Goal: Information Seeking & Learning: Learn about a topic

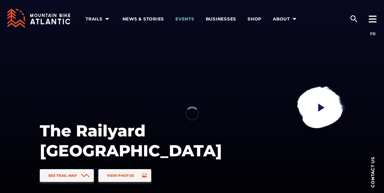
click at [179, 16] on link "Events" at bounding box center [185, 18] width 19 height 37
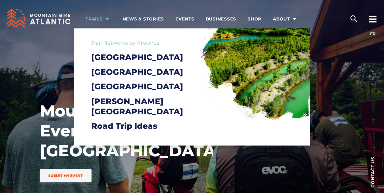
click at [100, 15] on link "Trails" at bounding box center [99, 18] width 26 height 37
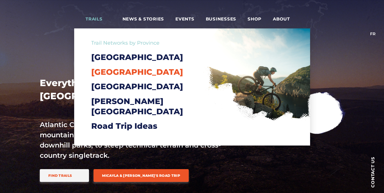
click at [124, 77] on span "[GEOGRAPHIC_DATA]" at bounding box center [137, 72] width 92 height 10
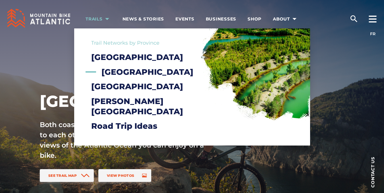
click at [105, 16] on icon "arrow dropdown" at bounding box center [107, 19] width 8 height 8
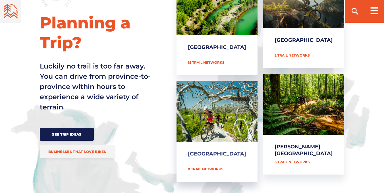
scroll to position [278, 0]
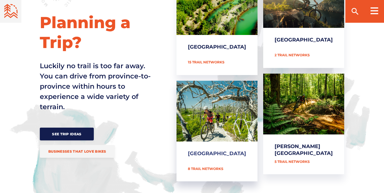
click at [239, 120] on link "[GEOGRAPHIC_DATA]" at bounding box center [217, 131] width 81 height 101
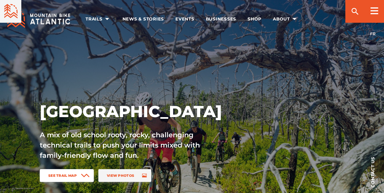
drag, startPoint x: 0, startPoint y: 0, endPoint x: 75, endPoint y: 12, distance: 76.4
click at [75, 169] on link "See Trail Map" at bounding box center [67, 175] width 54 height 13
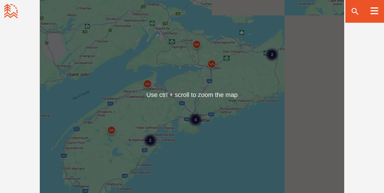
scroll to position [515, 0]
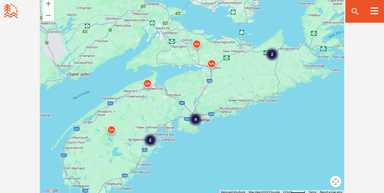
click at [195, 122] on div "4" at bounding box center [196, 119] width 14 height 14
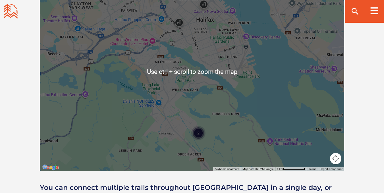
scroll to position [538, 0]
click at [198, 133] on div "2" at bounding box center [198, 133] width 14 height 14
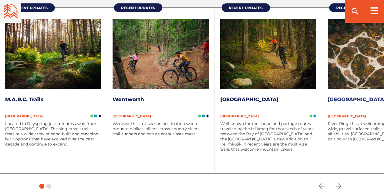
scroll to position [767, 0]
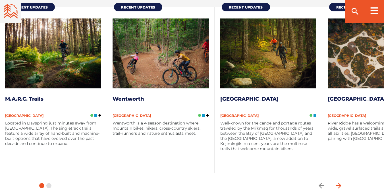
click at [341, 183] on icon "arrow forward" at bounding box center [339, 186] width 6 height 6
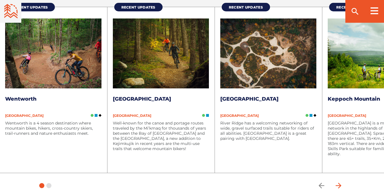
click at [341, 183] on icon "arrow forward" at bounding box center [339, 186] width 6 height 6
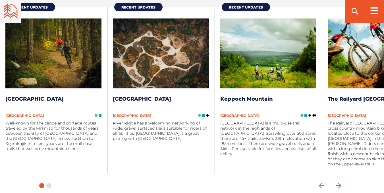
click at [341, 183] on icon "arrow forward" at bounding box center [339, 186] width 6 height 6
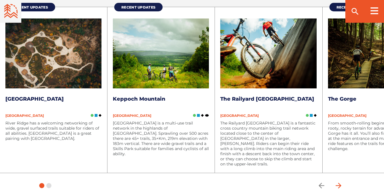
click at [340, 183] on icon "arrow forward" at bounding box center [339, 186] width 6 height 6
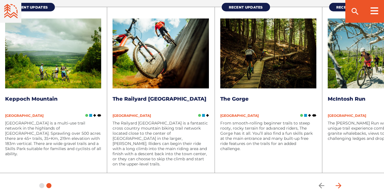
click at [340, 183] on icon "arrow forward" at bounding box center [339, 186] width 6 height 6
click at [340, 181] on icon "arrow forward" at bounding box center [339, 185] width 9 height 9
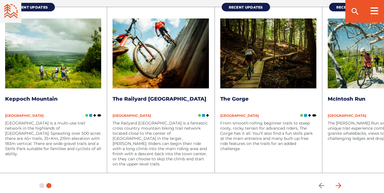
click at [340, 181] on icon "arrow forward" at bounding box center [339, 185] width 9 height 9
click at [324, 183] on icon "arrow back" at bounding box center [322, 186] width 6 height 6
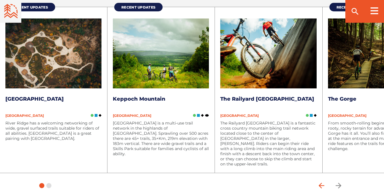
click at [324, 183] on icon "arrow back" at bounding box center [322, 186] width 6 height 6
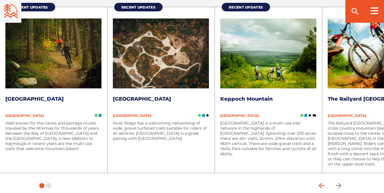
click at [324, 183] on icon "arrow back" at bounding box center [322, 186] width 6 height 6
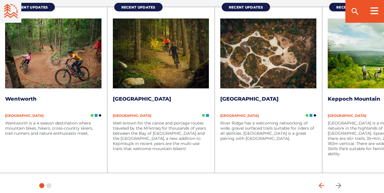
click at [324, 183] on icon "arrow back" at bounding box center [322, 186] width 6 height 6
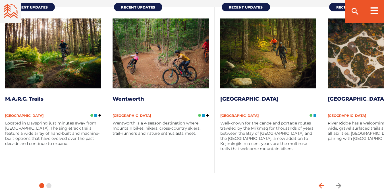
click at [324, 183] on icon "arrow back" at bounding box center [322, 186] width 6 height 6
click at [337, 181] on icon "arrow forward" at bounding box center [339, 185] width 9 height 9
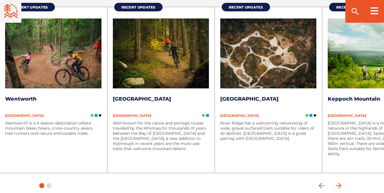
click at [337, 181] on icon "arrow forward" at bounding box center [339, 185] width 9 height 9
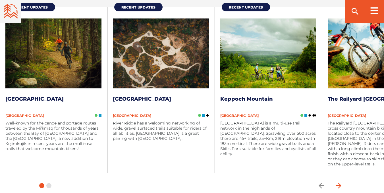
click at [337, 181] on icon "arrow forward" at bounding box center [339, 185] width 9 height 9
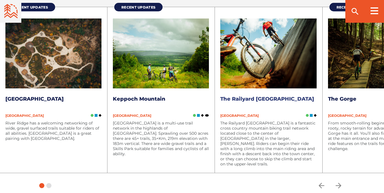
click at [281, 59] on img at bounding box center [268, 53] width 96 height 70
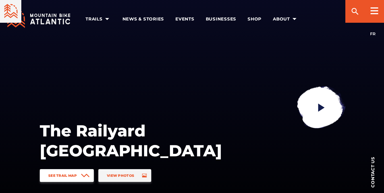
click at [76, 174] on span "See Trail Map" at bounding box center [62, 176] width 28 height 4
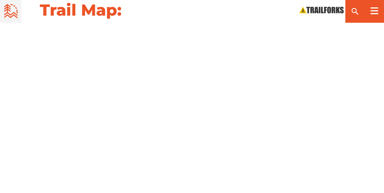
scroll to position [673, 0]
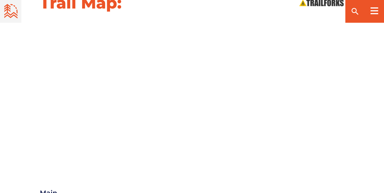
click at [22, 61] on div at bounding box center [192, 93] width 384 height 144
